Goal: Task Accomplishment & Management: Use online tool/utility

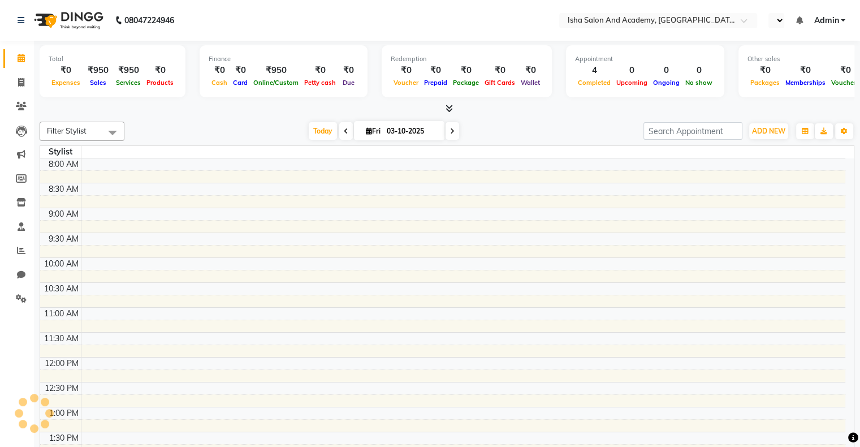
drag, startPoint x: 0, startPoint y: 0, endPoint x: 447, endPoint y: 189, distance: 485.1
select select "en"
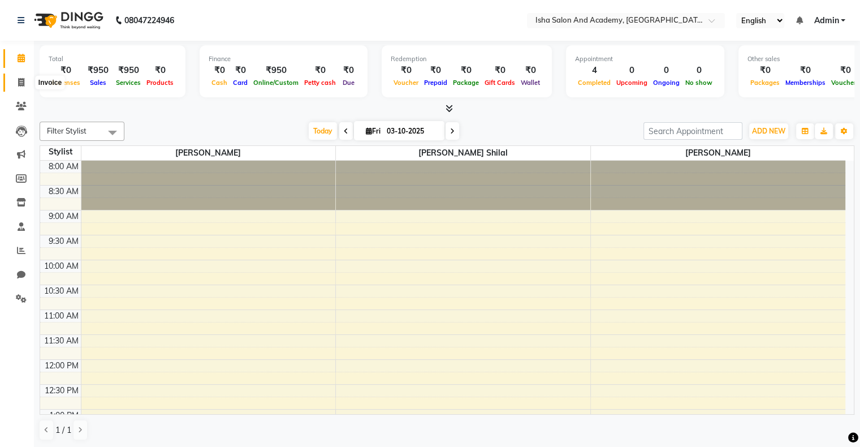
click at [20, 87] on span at bounding box center [21, 82] width 20 height 13
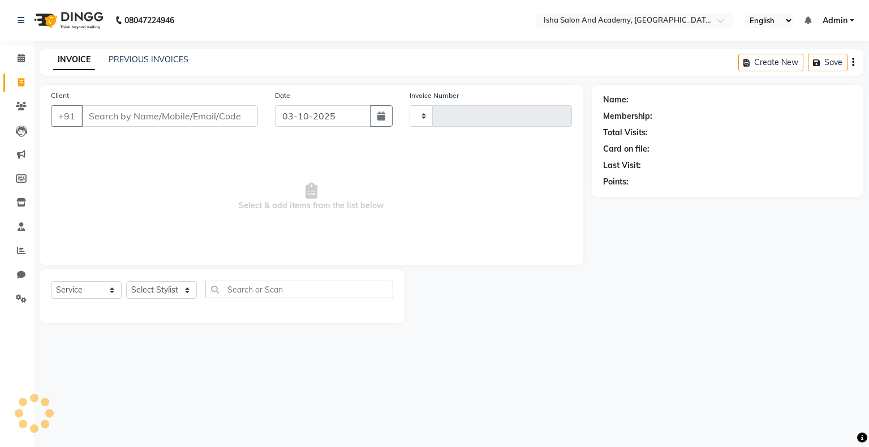
click at [20, 87] on span at bounding box center [21, 82] width 20 height 13
select select "8203"
select select "service"
click at [159, 291] on select "Select Stylist [PERSON_NAME] [PERSON_NAME] [PERSON_NAME]" at bounding box center [161, 290] width 71 height 18
select select "77886"
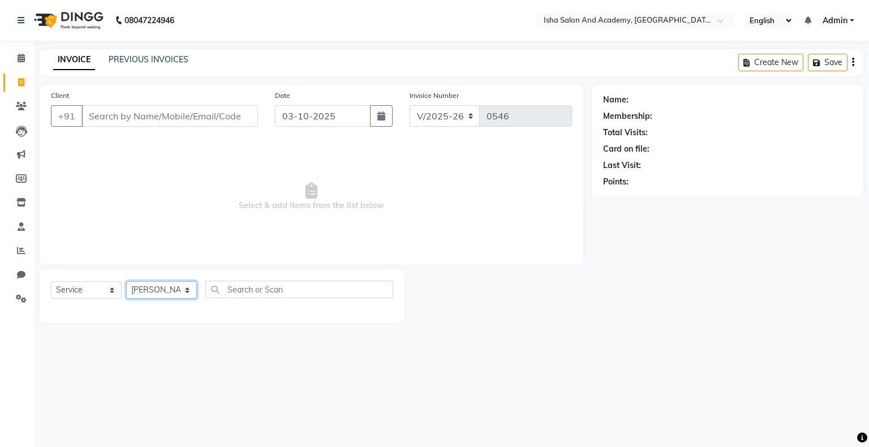
click at [126, 282] on select "Select Stylist [PERSON_NAME] [PERSON_NAME] [PERSON_NAME]" at bounding box center [161, 290] width 71 height 18
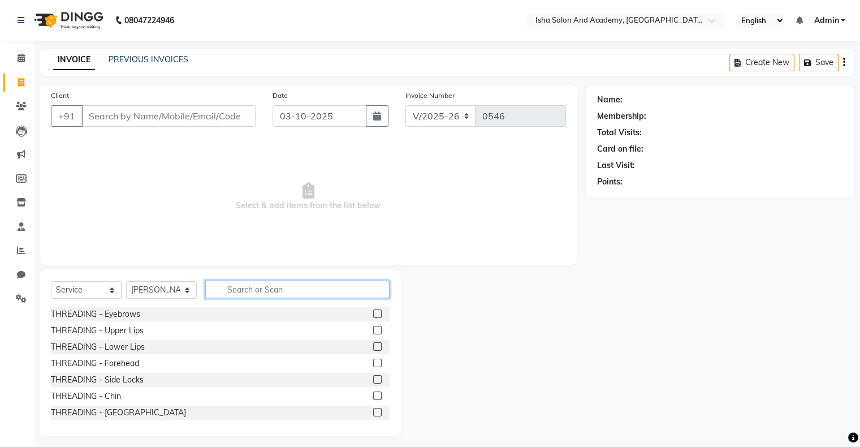
click at [262, 284] on input "text" at bounding box center [297, 290] width 184 height 18
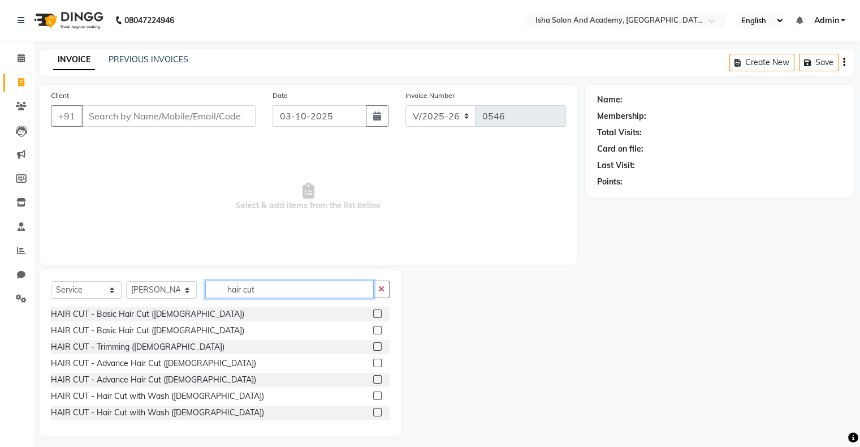
type input "hair cut"
click at [373, 317] on label at bounding box center [377, 313] width 8 height 8
click at [373, 317] on input "checkbox" at bounding box center [376, 313] width 7 height 7
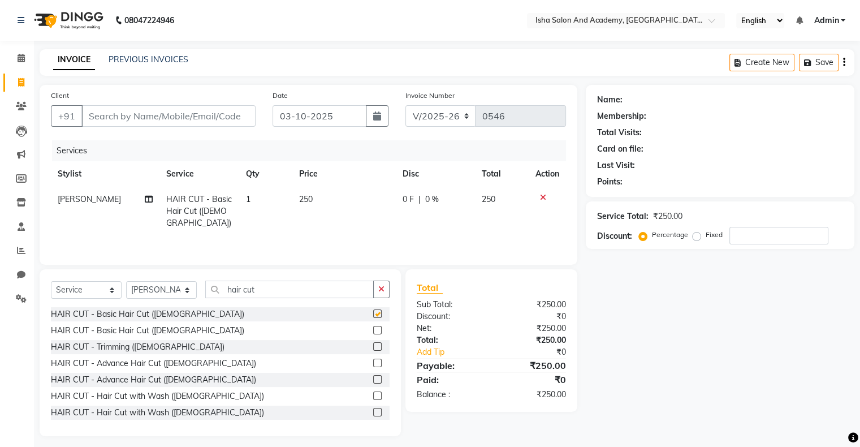
checkbox input "false"
click at [285, 293] on input "hair cut" at bounding box center [289, 290] width 169 height 18
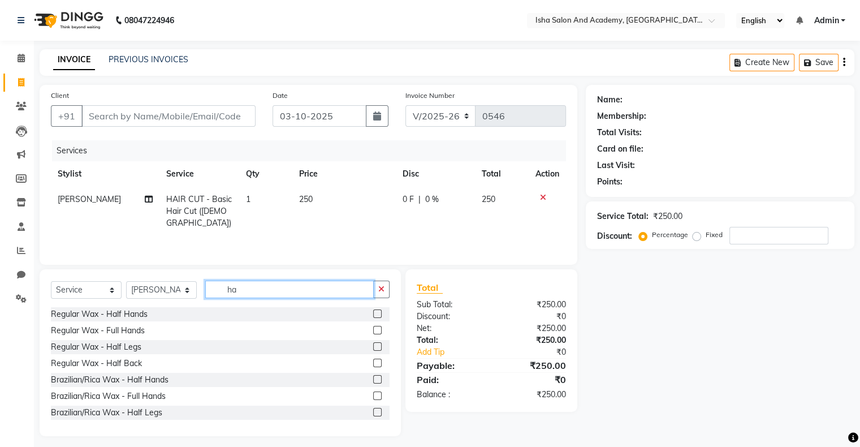
type input "h"
